Goal: Information Seeking & Learning: Learn about a topic

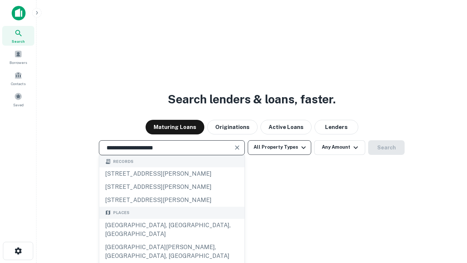
click at [279, 147] on button "All Property Types" at bounding box center [279, 147] width 63 height 15
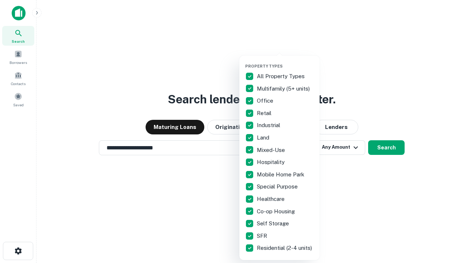
type input "**********"
click at [285, 61] on button "button" at bounding box center [285, 61] width 80 height 0
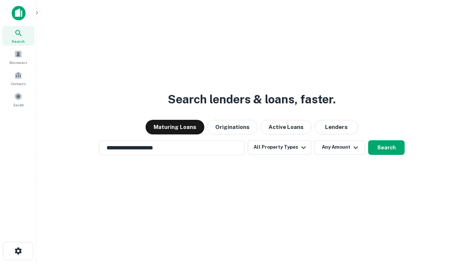
scroll to position [4, 88]
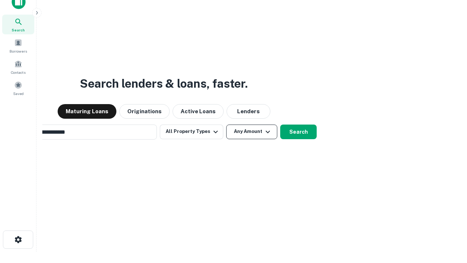
click at [226, 124] on button "Any Amount" at bounding box center [251, 131] width 51 height 15
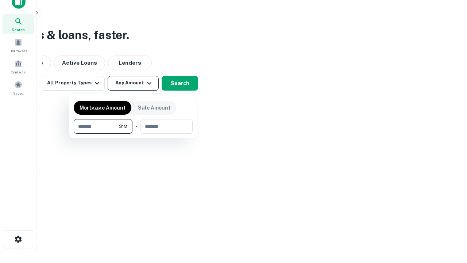
type input "*******"
click at [133, 134] on button "button" at bounding box center [133, 134] width 119 height 0
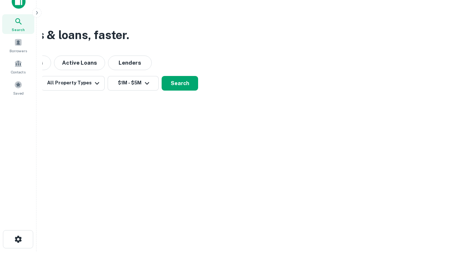
scroll to position [11, 0]
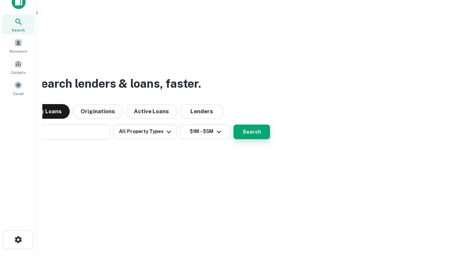
click at [234, 124] on button "Search" at bounding box center [252, 131] width 36 height 15
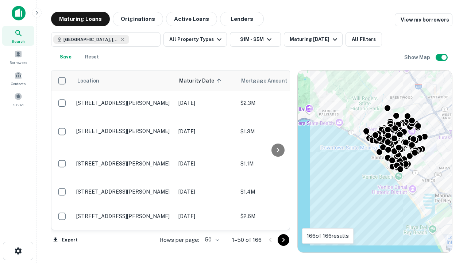
click at [211, 239] on body "Search Borrowers Contacts Saved Maturing Loans Originations Active Loans Lender…" at bounding box center [233, 131] width 467 height 263
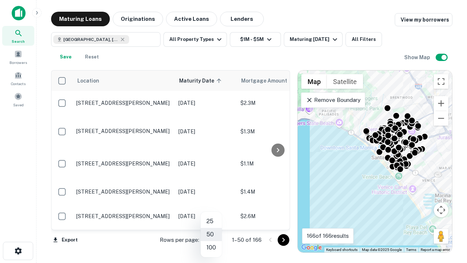
click at [211, 221] on li "25" at bounding box center [211, 221] width 21 height 13
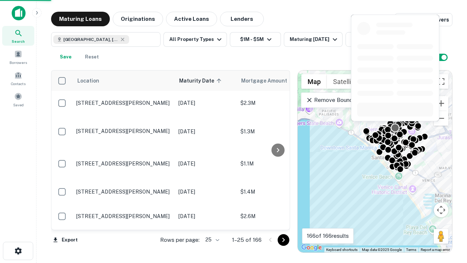
click at [283, 239] on icon "Go to next page" at bounding box center [283, 239] width 9 height 9
